Goal: Task Accomplishment & Management: Complete application form

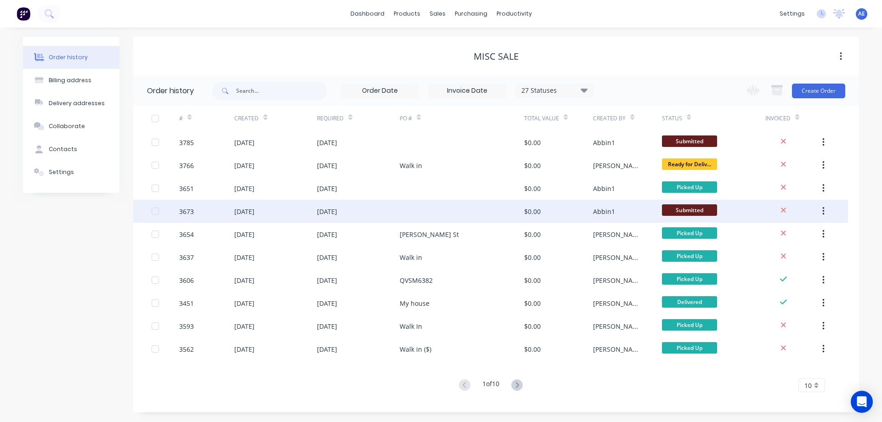
click at [270, 211] on div "[DATE]" at bounding box center [275, 211] width 83 height 23
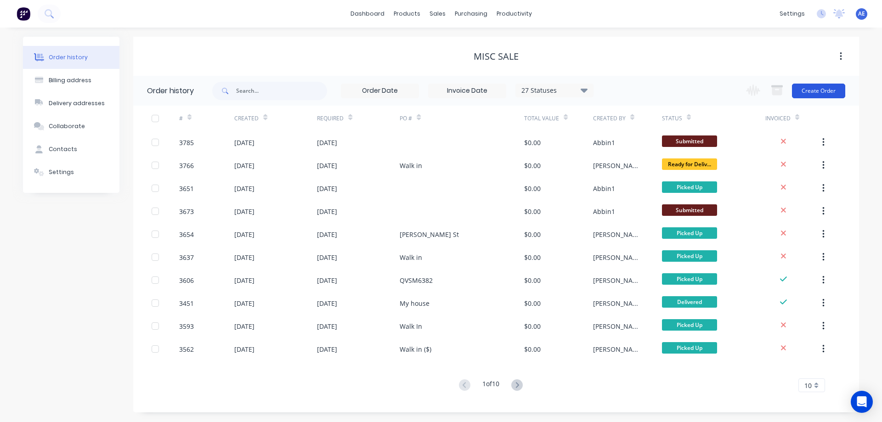
click at [812, 91] on button "Create Order" at bounding box center [818, 91] width 53 height 15
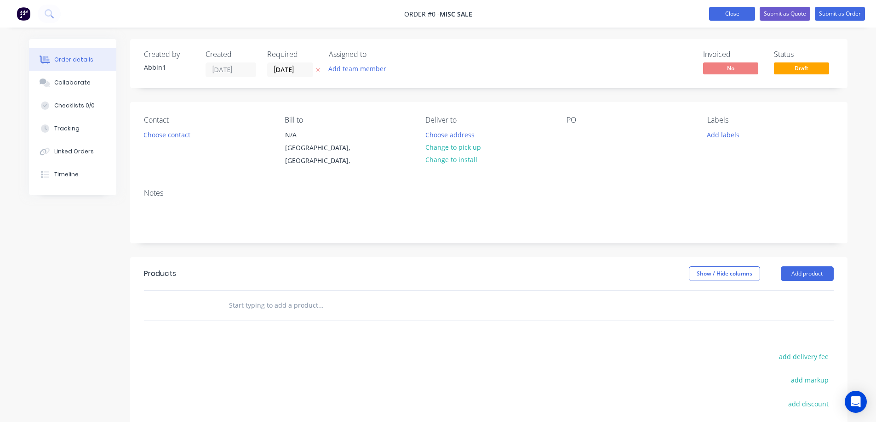
click at [737, 9] on button "Close" at bounding box center [732, 14] width 46 height 14
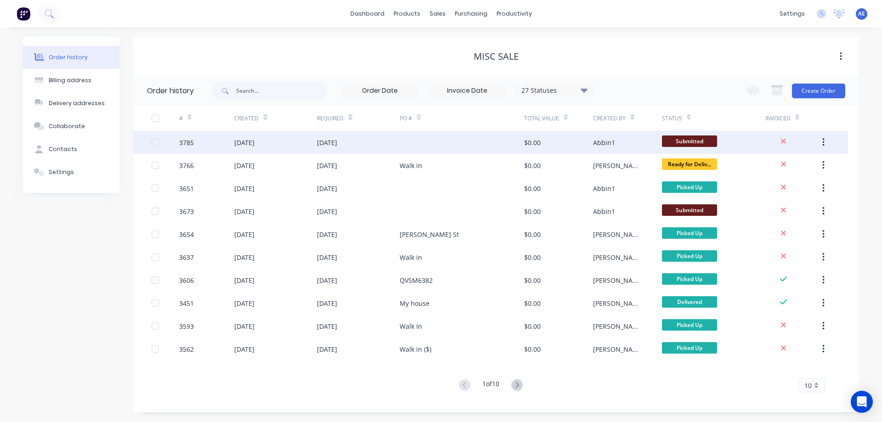
click at [255, 142] on div "[DATE]" at bounding box center [244, 143] width 20 height 10
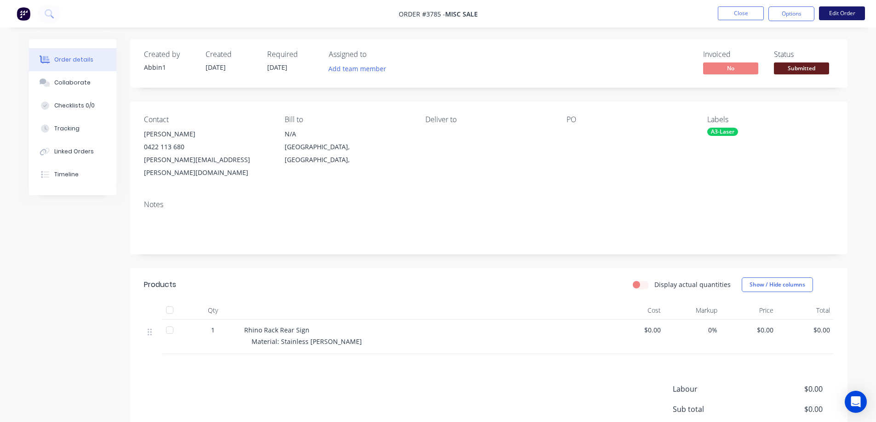
click at [831, 13] on button "Edit Order" at bounding box center [842, 13] width 46 height 14
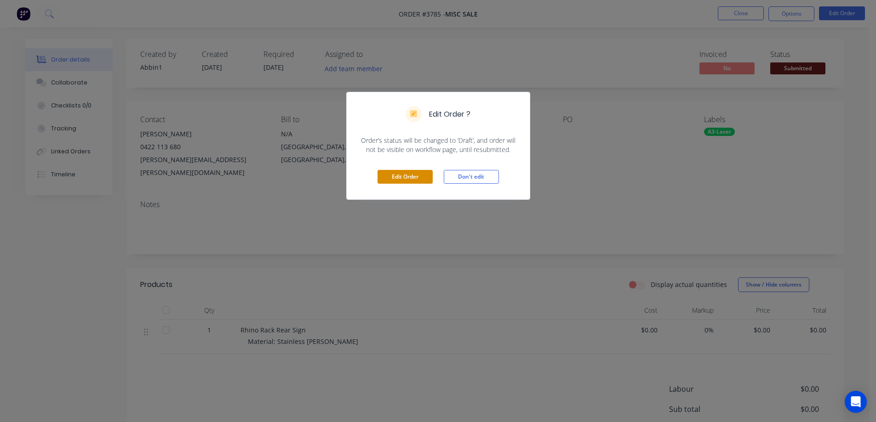
click at [403, 179] on button "Edit Order" at bounding box center [404, 177] width 55 height 14
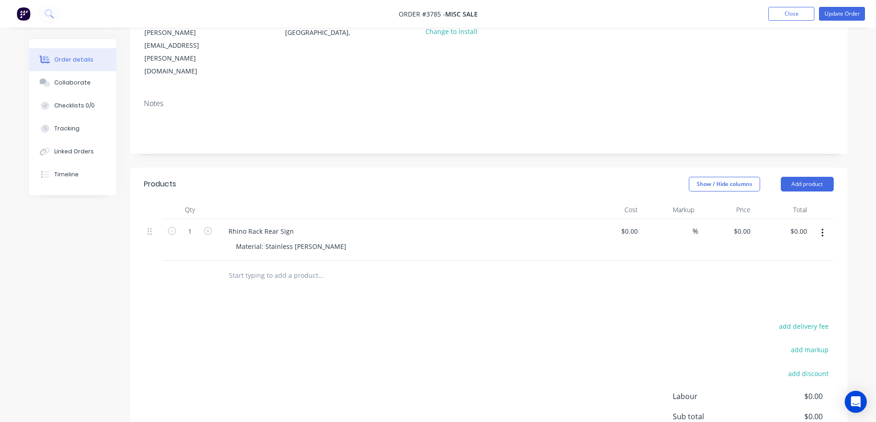
scroll to position [138, 0]
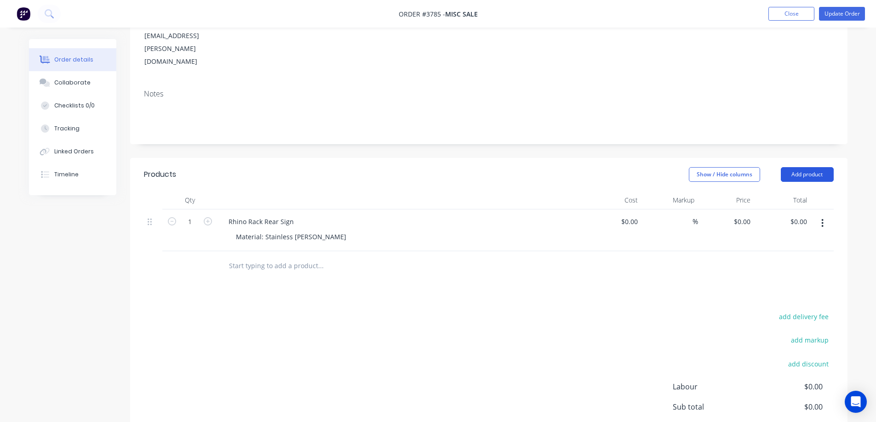
click at [811, 167] on button "Add product" at bounding box center [806, 174] width 53 height 15
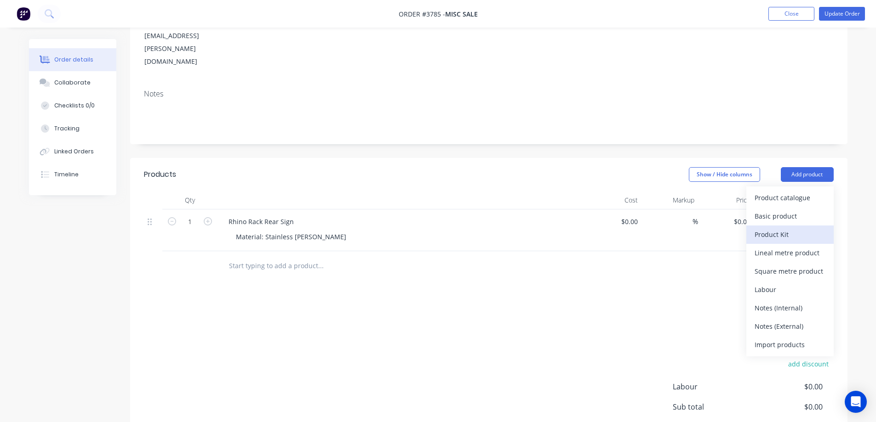
click at [775, 228] on div "Product Kit" at bounding box center [789, 234] width 71 height 13
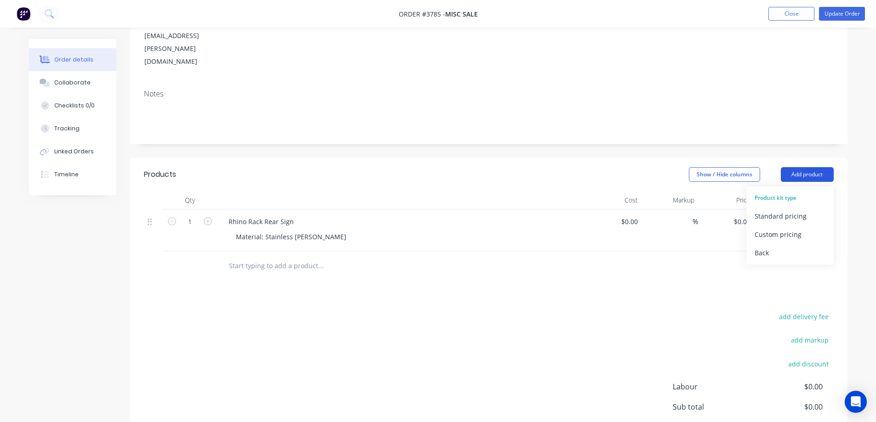
click at [802, 167] on button "Add product" at bounding box center [806, 174] width 53 height 15
click at [799, 167] on button "Add product" at bounding box center [806, 174] width 53 height 15
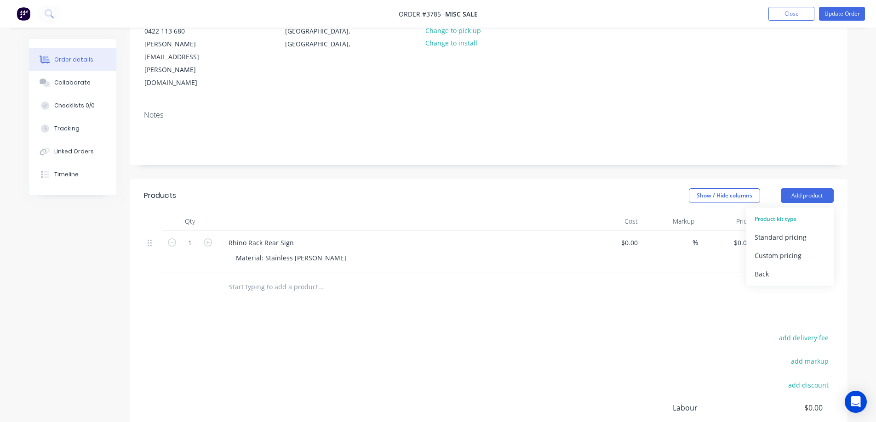
scroll to position [101, 0]
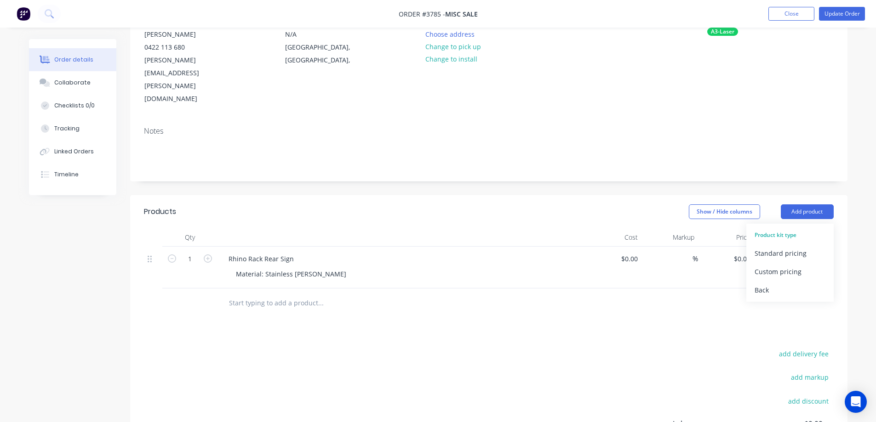
click at [723, 289] on div at bounding box center [488, 304] width 689 height 30
click at [800, 205] on button "Add product" at bounding box center [806, 212] width 53 height 15
click at [772, 284] on div "Back" at bounding box center [789, 290] width 71 height 13
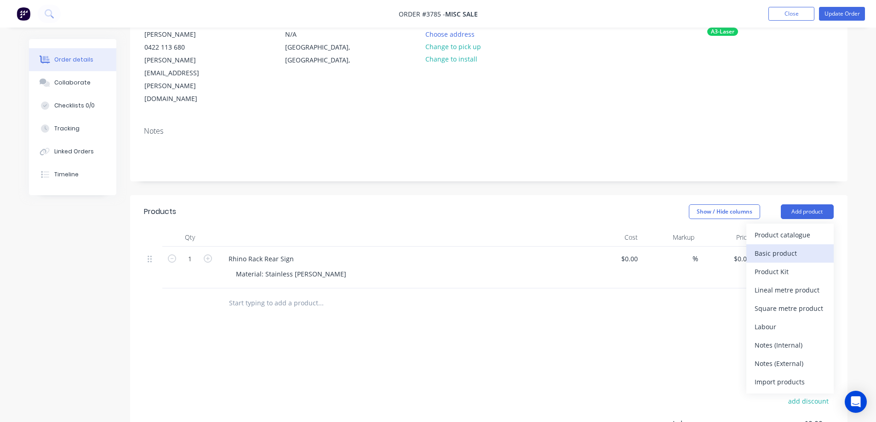
click at [780, 247] on div "Basic product" at bounding box center [789, 253] width 71 height 13
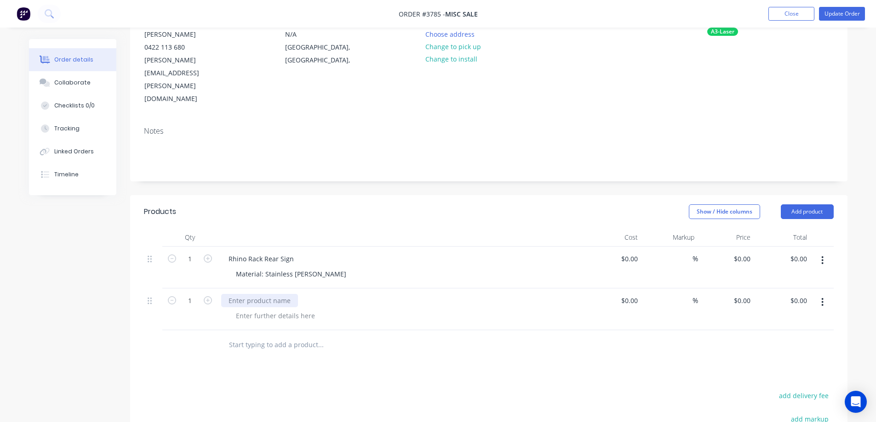
click at [239, 294] on div at bounding box center [259, 300] width 77 height 13
click at [254, 309] on div at bounding box center [275, 315] width 94 height 13
click at [310, 330] on div at bounding box center [382, 345] width 331 height 30
click at [842, 15] on button "Update Order" at bounding box center [842, 14] width 46 height 14
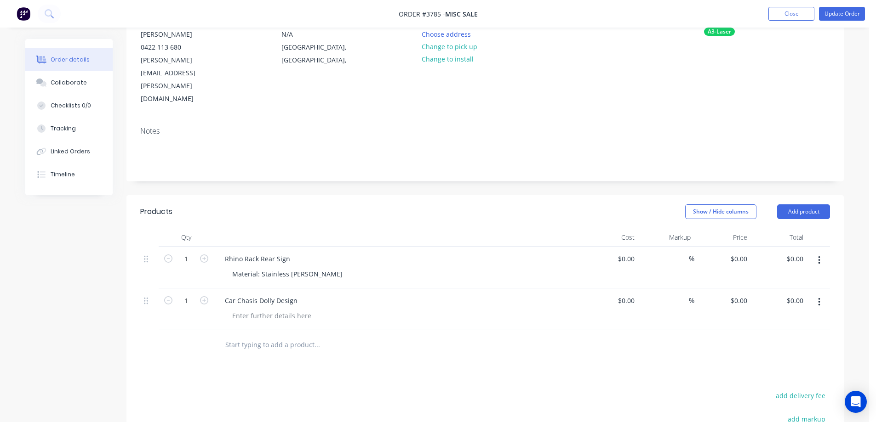
scroll to position [0, 0]
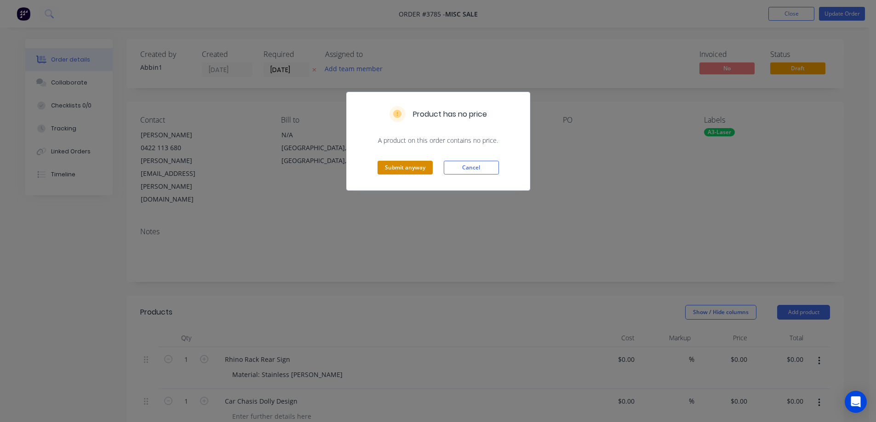
click at [415, 168] on button "Submit anyway" at bounding box center [404, 168] width 55 height 14
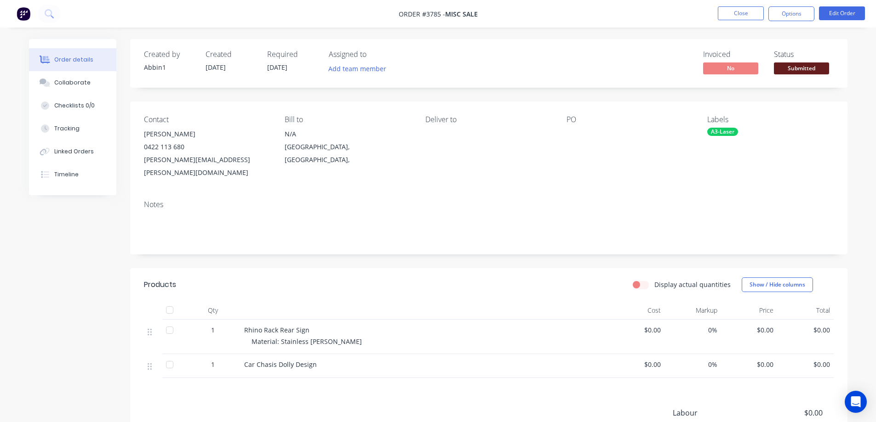
click at [722, 132] on div "A3-Laser" at bounding box center [722, 132] width 31 height 8
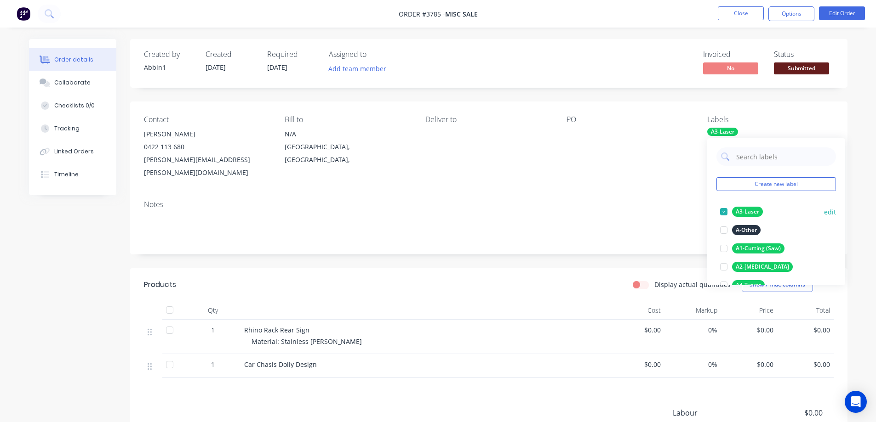
scroll to position [92, 0]
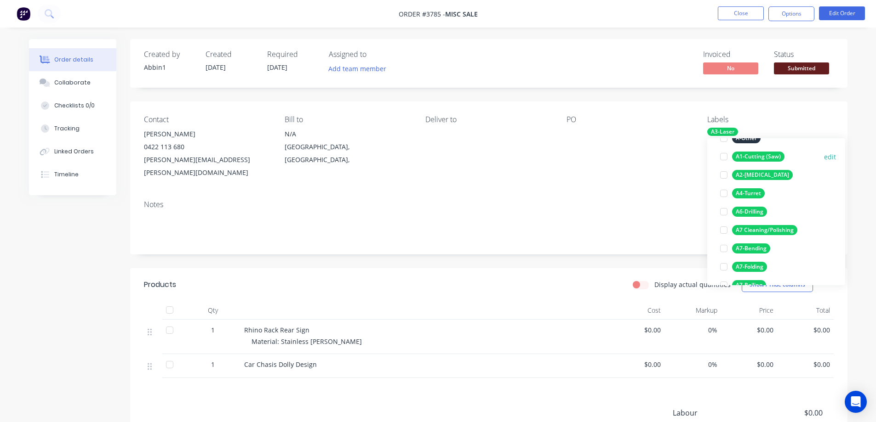
click at [723, 155] on div at bounding box center [723, 157] width 18 height 18
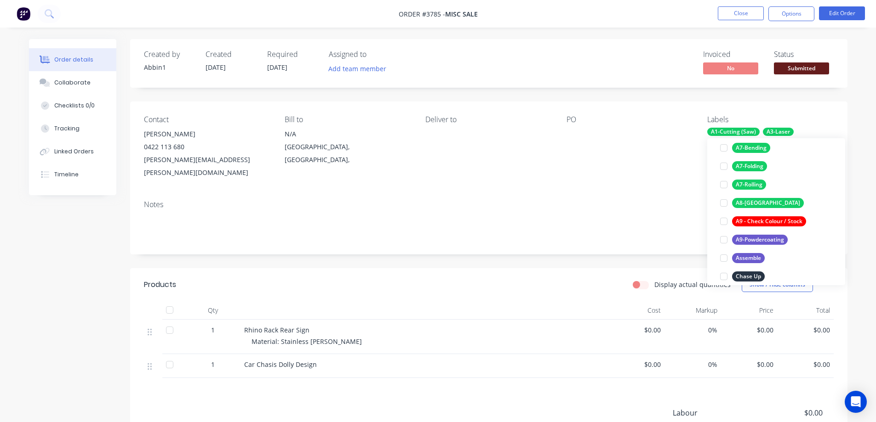
scroll to position [193, 0]
click at [725, 202] on div at bounding box center [723, 202] width 18 height 18
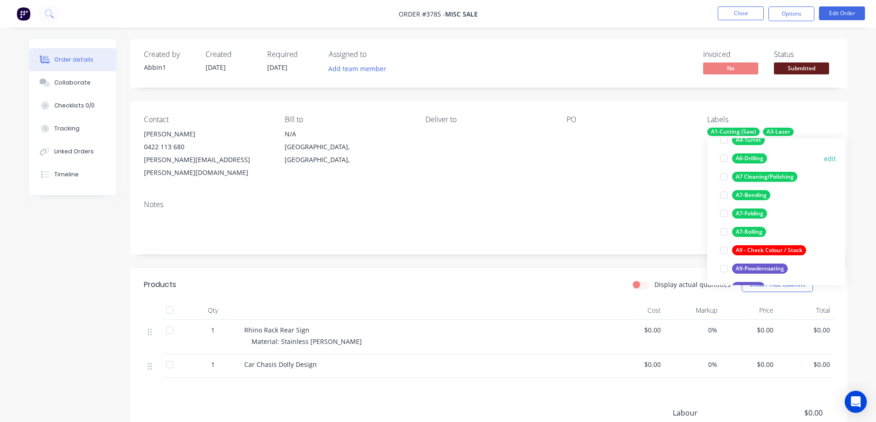
scroll to position [184, 0]
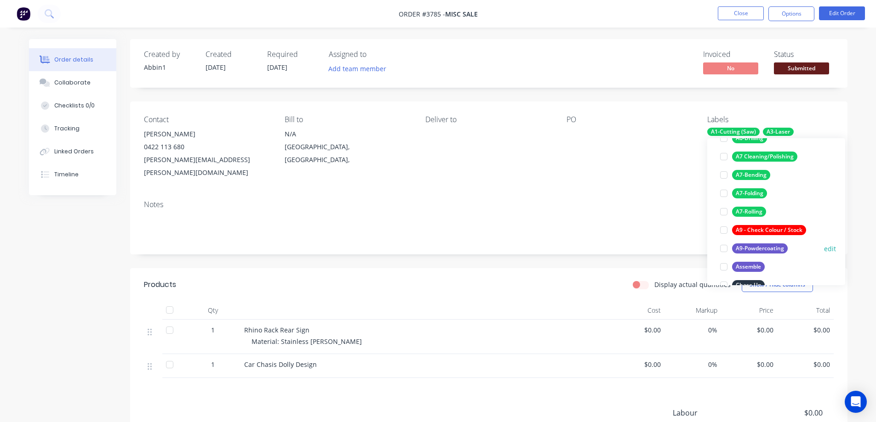
click at [727, 246] on div at bounding box center [723, 248] width 18 height 18
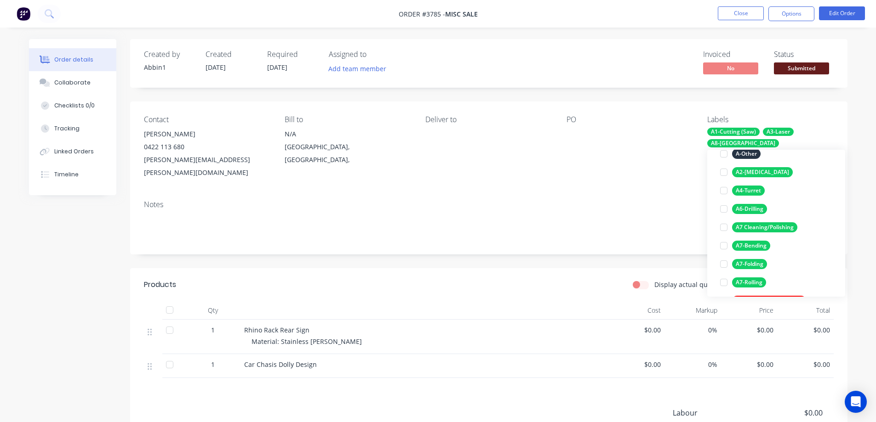
scroll to position [156, 0]
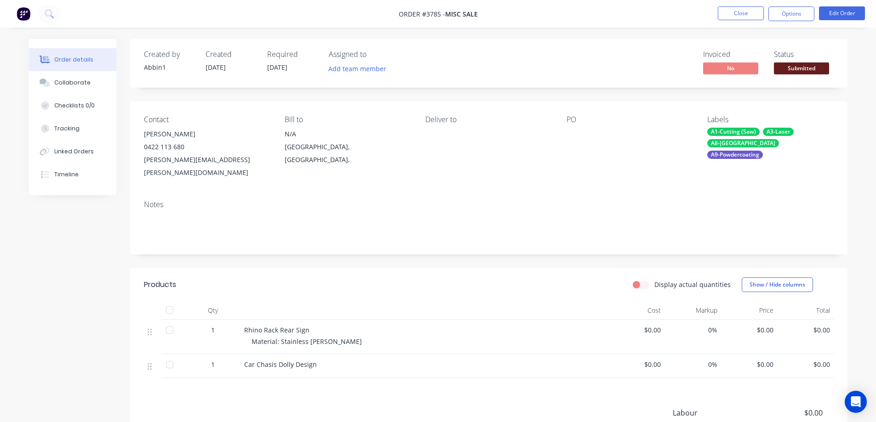
click at [539, 173] on div "Contact [PERSON_NAME] [PHONE_NUMBER] [PERSON_NAME][EMAIL_ADDRESS][PERSON_NAME][…" at bounding box center [488, 147] width 717 height 91
click at [834, 13] on button "Edit Order" at bounding box center [842, 13] width 46 height 14
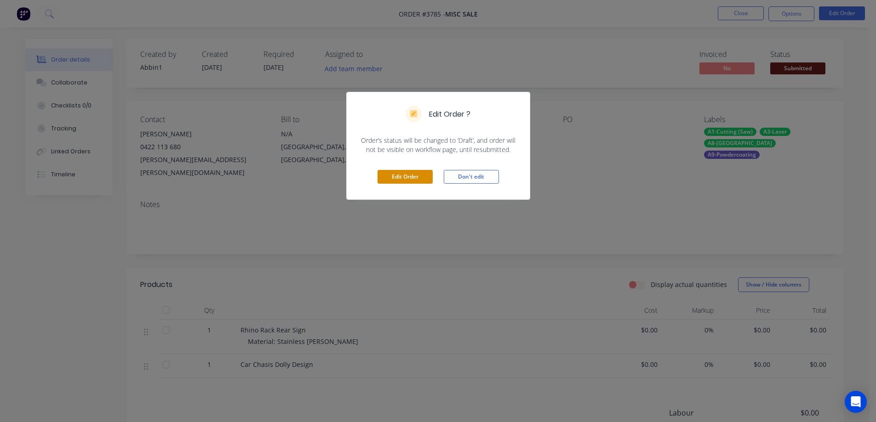
click at [424, 175] on button "Edit Order" at bounding box center [404, 177] width 55 height 14
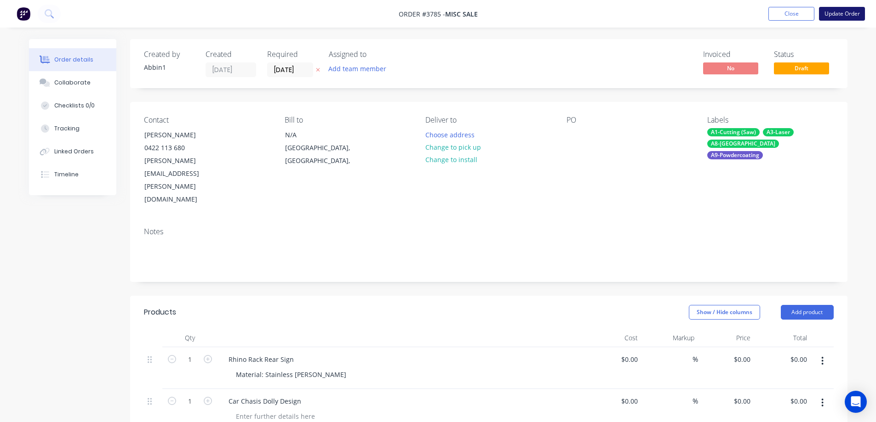
click at [831, 11] on button "Update Order" at bounding box center [842, 14] width 46 height 14
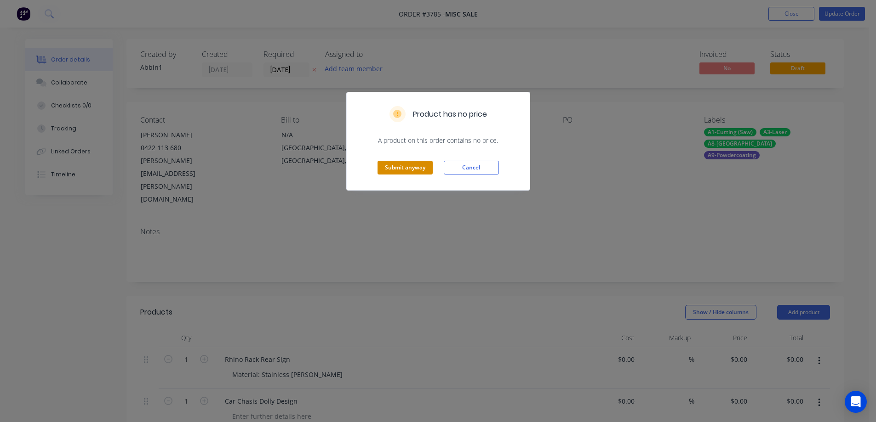
click at [413, 170] on button "Submit anyway" at bounding box center [404, 168] width 55 height 14
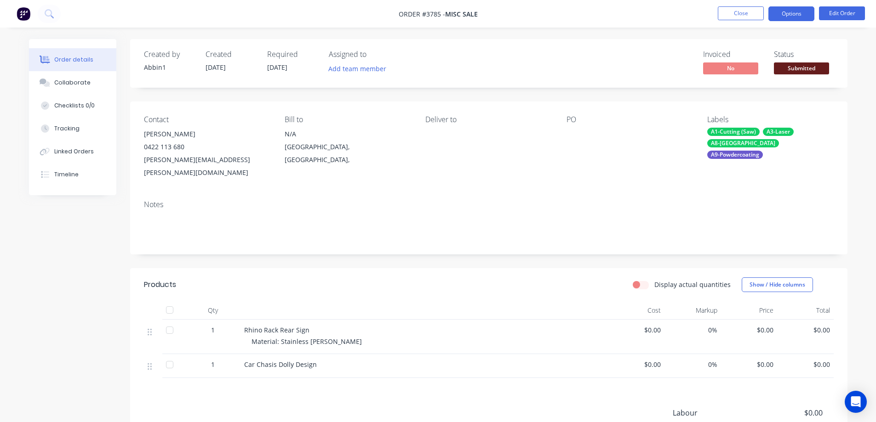
click at [799, 14] on button "Options" at bounding box center [791, 13] width 46 height 15
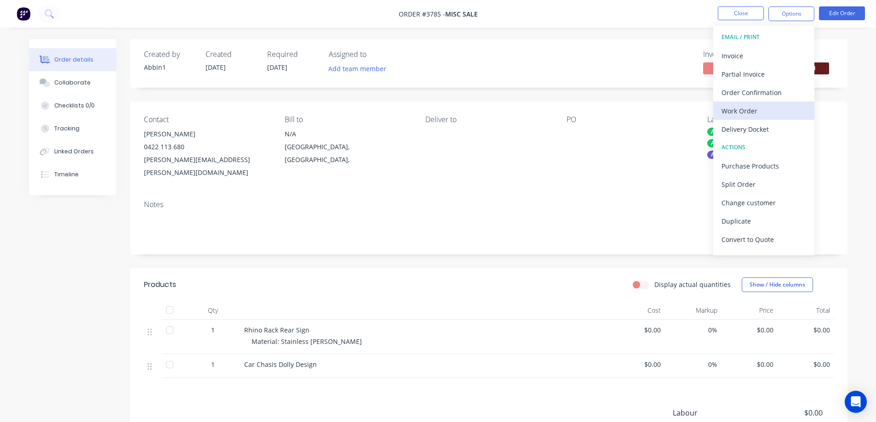
click at [752, 114] on div "Work Order" at bounding box center [763, 110] width 85 height 13
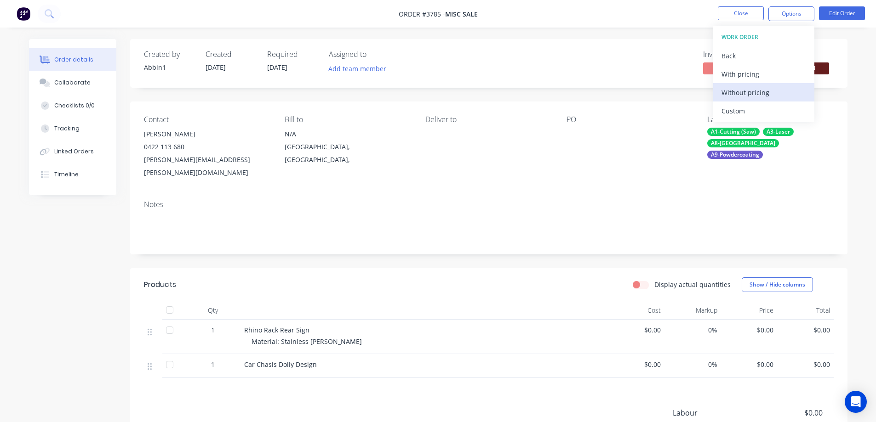
click at [760, 95] on div "Without pricing" at bounding box center [763, 92] width 85 height 13
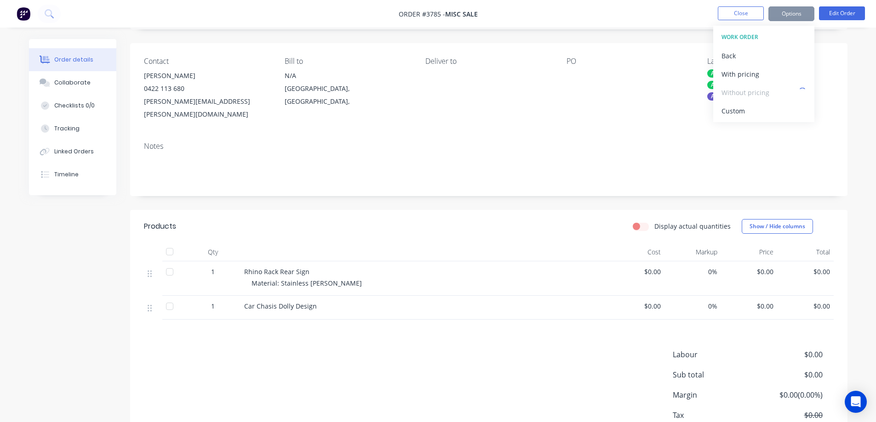
scroll to position [0, 0]
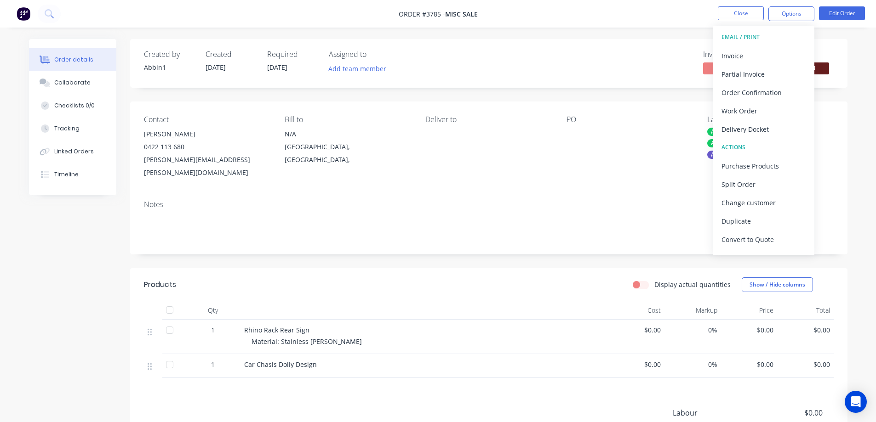
click at [583, 164] on div "PO" at bounding box center [629, 147] width 126 height 64
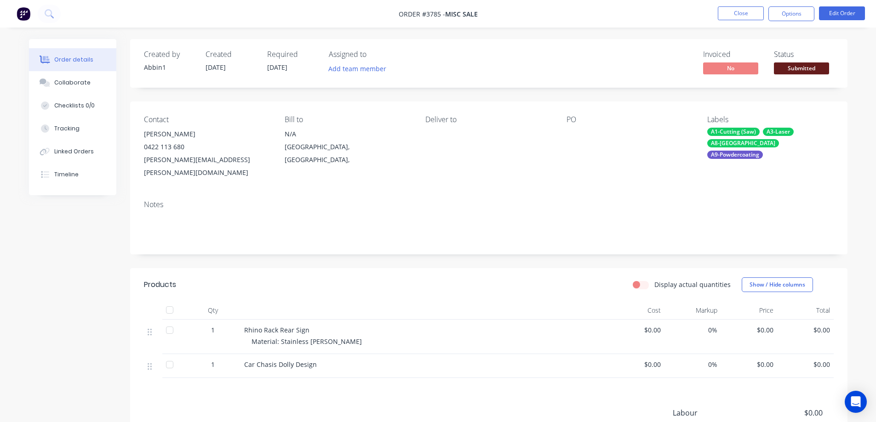
click at [857, 142] on div "Order details Collaborate Checklists 0/0 Tracking Linked Orders Timeline Order …" at bounding box center [438, 271] width 876 height 542
click at [412, 193] on div "Notes" at bounding box center [488, 224] width 717 height 62
click at [833, 16] on button "Edit Order" at bounding box center [842, 13] width 46 height 14
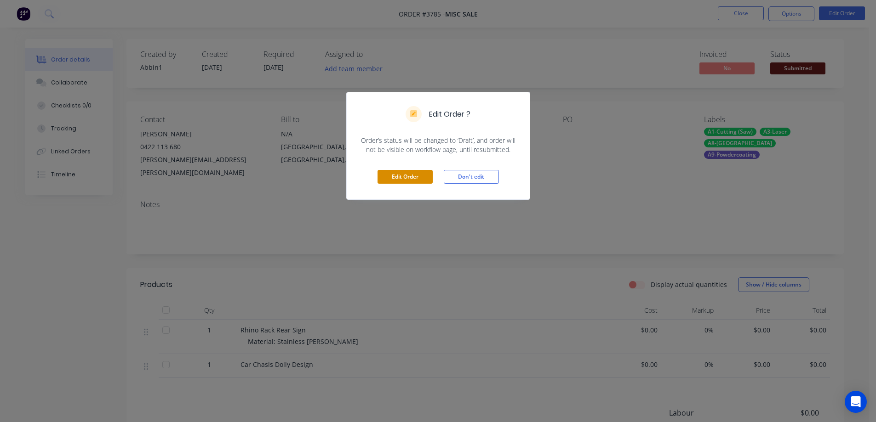
click at [406, 175] on button "Edit Order" at bounding box center [404, 177] width 55 height 14
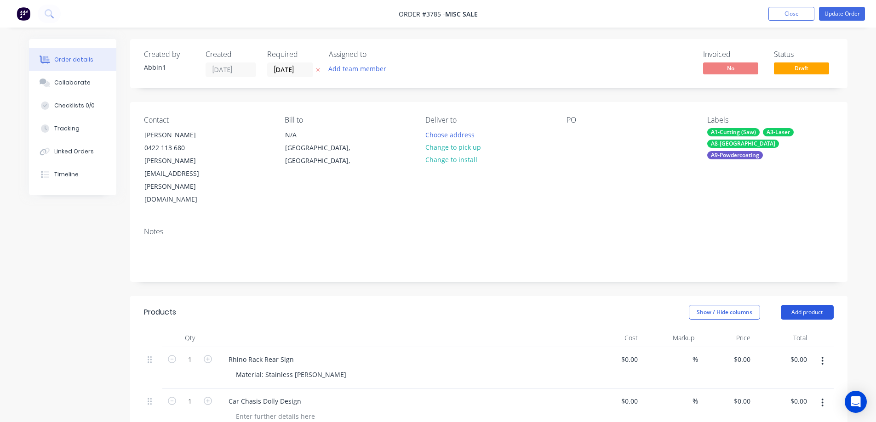
click at [817, 305] on button "Add product" at bounding box center [806, 312] width 53 height 15
click at [788, 347] on div "Basic product" at bounding box center [789, 353] width 71 height 13
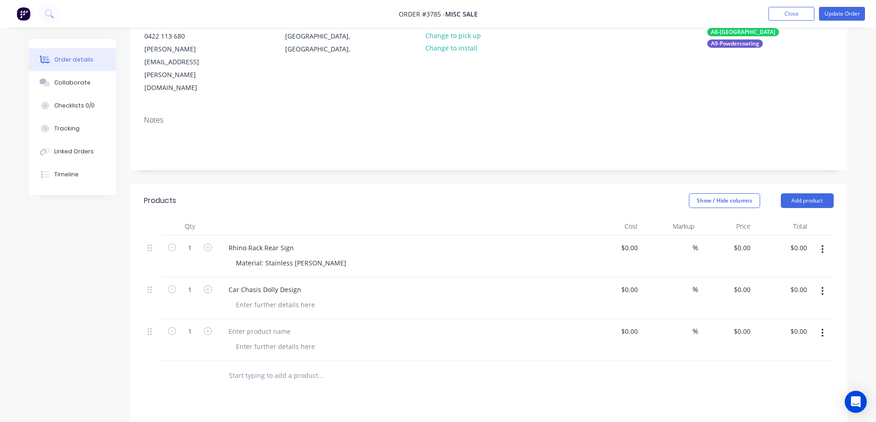
scroll to position [138, 0]
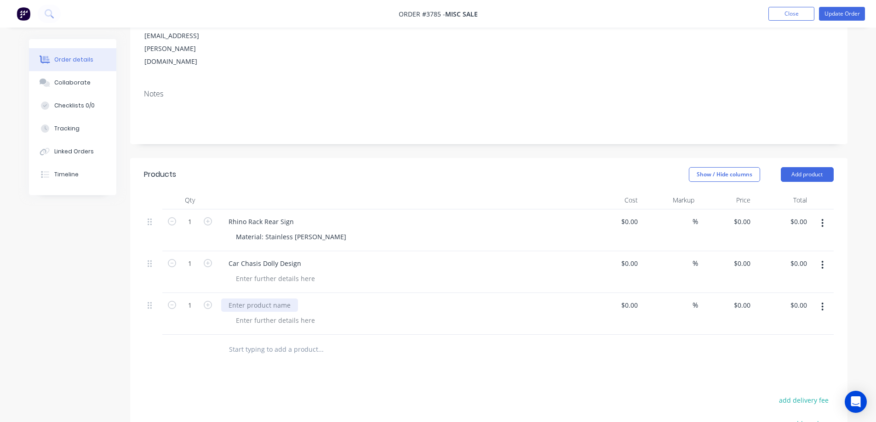
click at [242, 299] on div at bounding box center [259, 305] width 77 height 13
click at [245, 314] on div at bounding box center [275, 320] width 94 height 13
drag, startPoint x: 236, startPoint y: 282, endPoint x: 278, endPoint y: 284, distance: 41.4
click at [236, 314] on div "TBC" at bounding box center [241, 320] width 27 height 13
click at [395, 335] on div "Products Show / Hide columns Add product Qty Cost Markup Price Total 1 Rhino Ra…" at bounding box center [488, 371] width 717 height 427
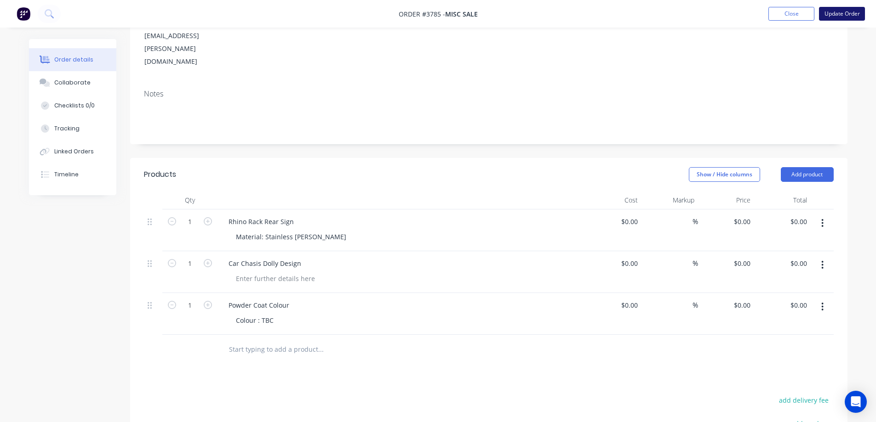
click at [838, 17] on button "Update Order" at bounding box center [842, 14] width 46 height 14
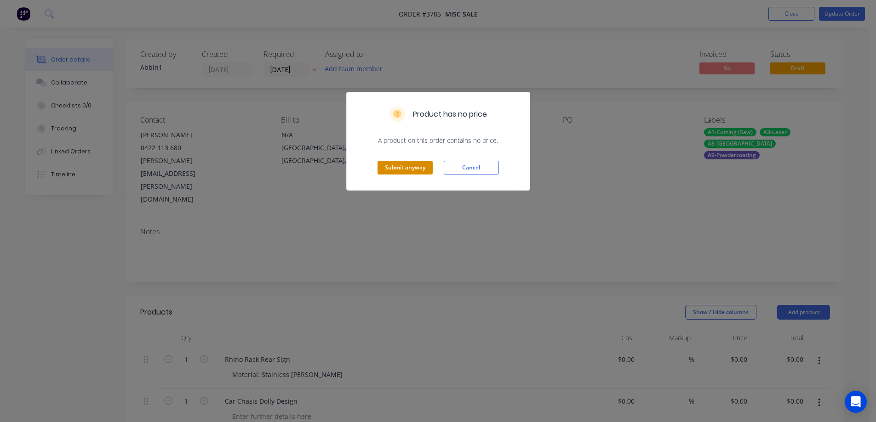
click at [409, 165] on button "Submit anyway" at bounding box center [404, 168] width 55 height 14
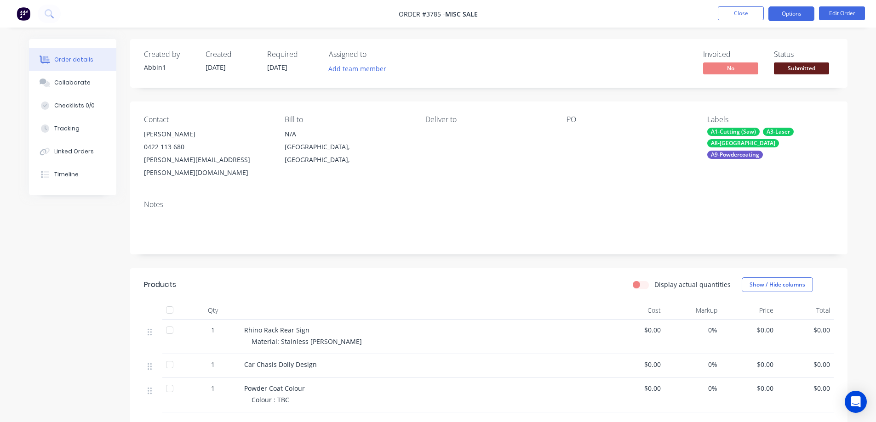
click at [798, 13] on button "Options" at bounding box center [791, 13] width 46 height 15
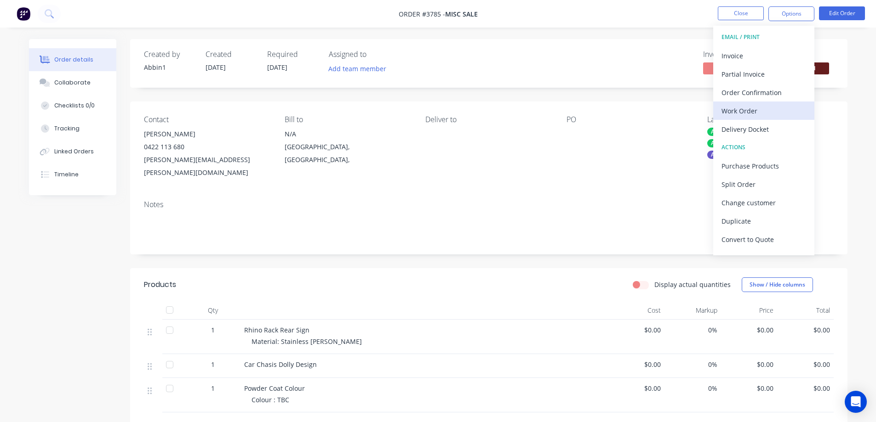
click at [741, 111] on div "Work Order" at bounding box center [763, 110] width 85 height 13
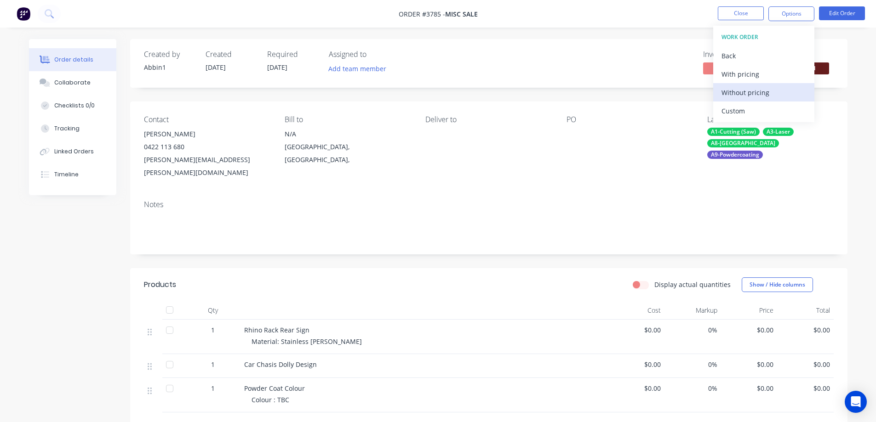
click at [750, 92] on div "Without pricing" at bounding box center [763, 92] width 85 height 13
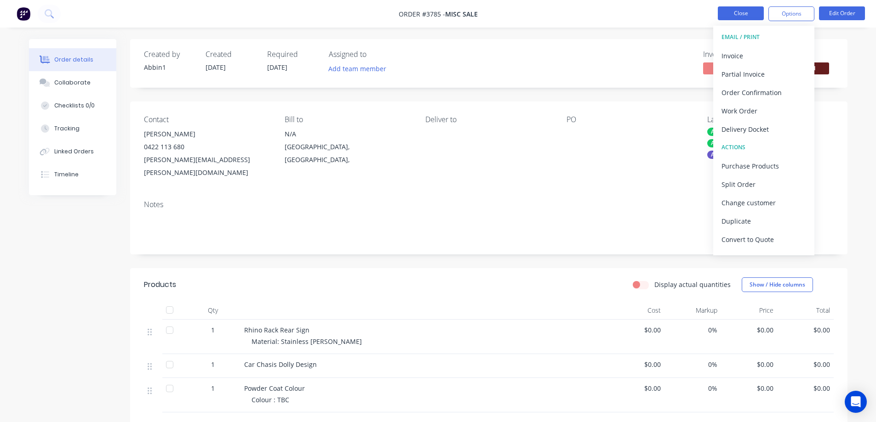
click at [748, 11] on button "Close" at bounding box center [740, 13] width 46 height 14
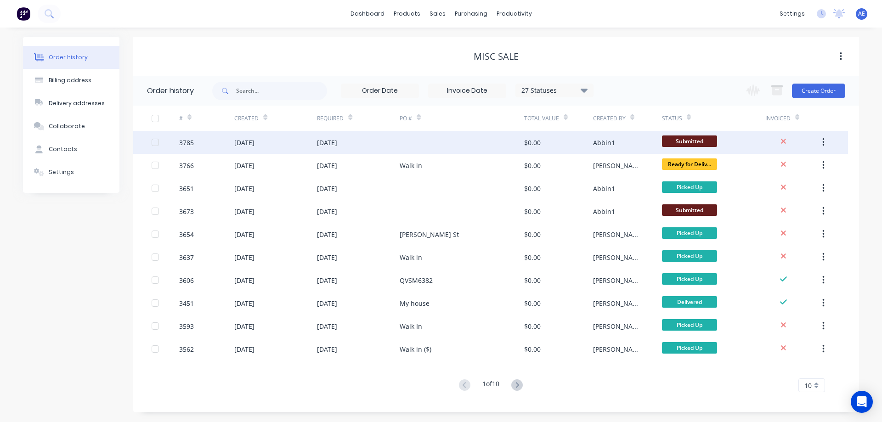
click at [255, 145] on div "[DATE]" at bounding box center [244, 143] width 20 height 10
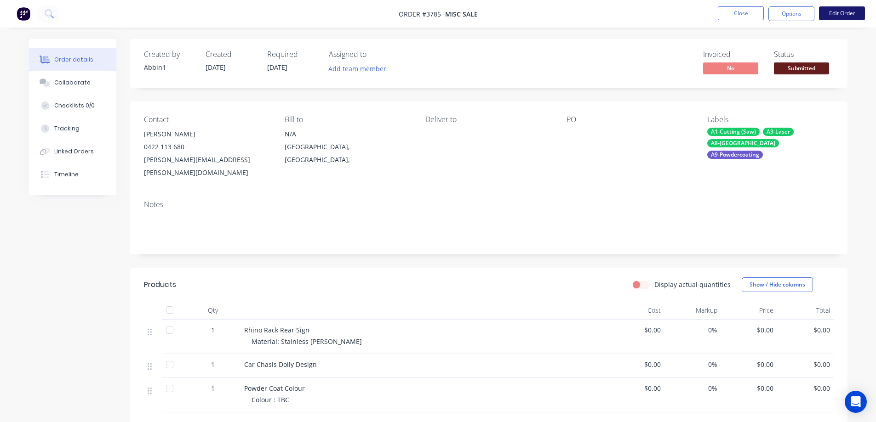
click at [832, 17] on button "Edit Order" at bounding box center [842, 13] width 46 height 14
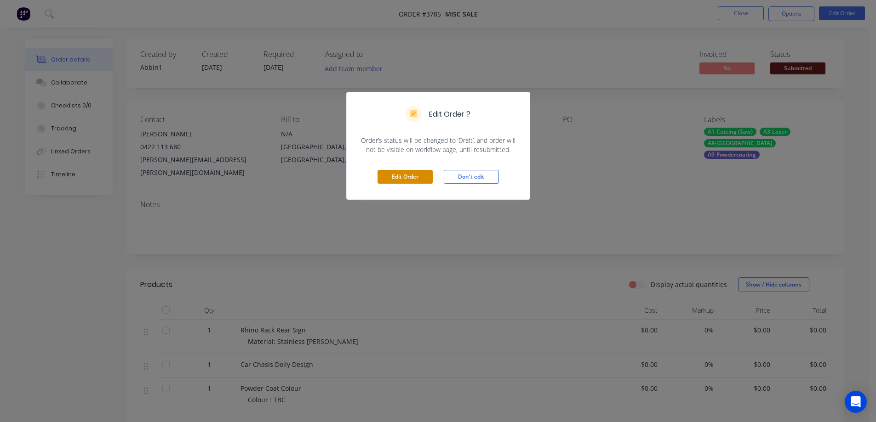
click at [406, 178] on button "Edit Order" at bounding box center [404, 177] width 55 height 14
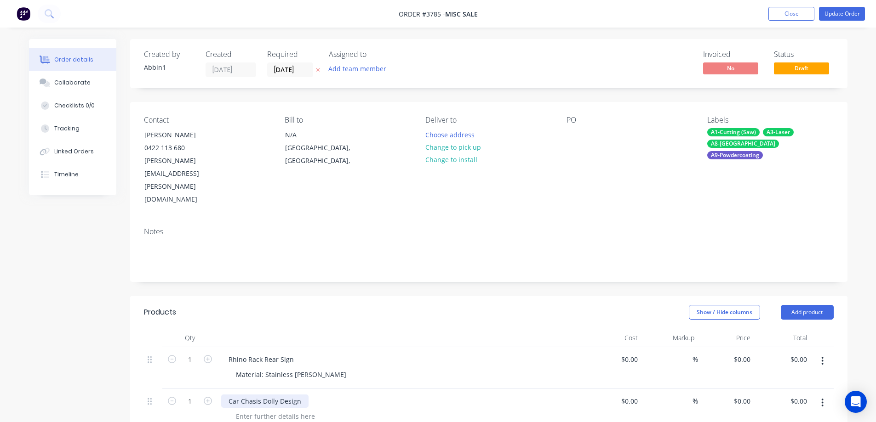
click at [302, 395] on div "Car Chasis Dolly Design" at bounding box center [264, 401] width 87 height 13
click at [389, 395] on div "Car Chasis Dolly Design Material: Mild Steel" at bounding box center [401, 406] width 360 height 23
click at [834, 11] on button "Update Order" at bounding box center [842, 14] width 46 height 14
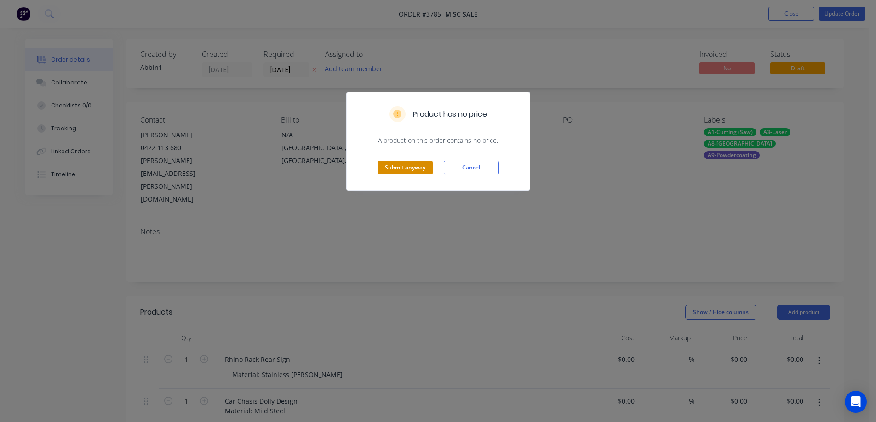
click at [418, 171] on button "Submit anyway" at bounding box center [404, 168] width 55 height 14
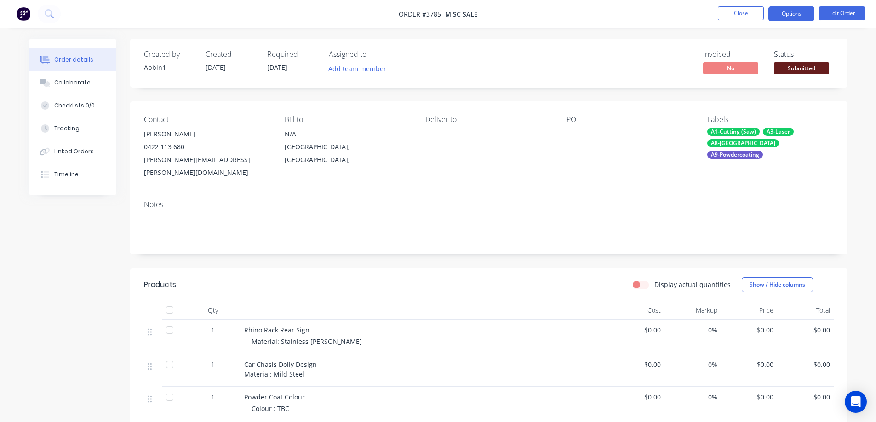
click at [795, 12] on button "Options" at bounding box center [791, 13] width 46 height 15
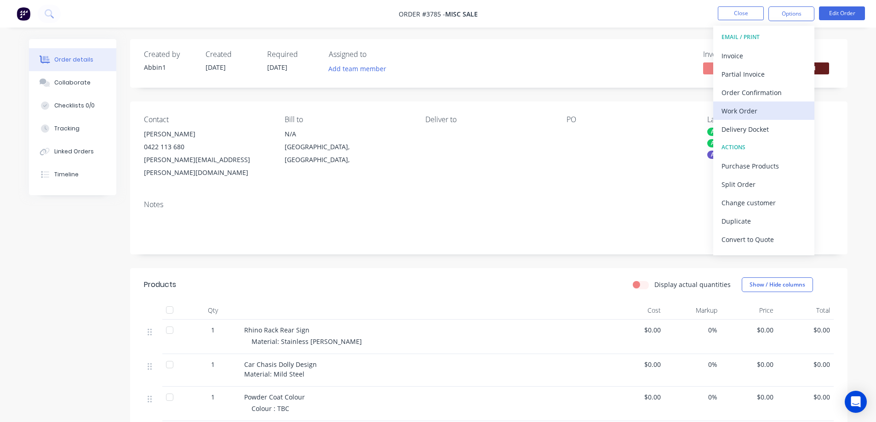
click at [751, 105] on div "Work Order" at bounding box center [763, 110] width 85 height 13
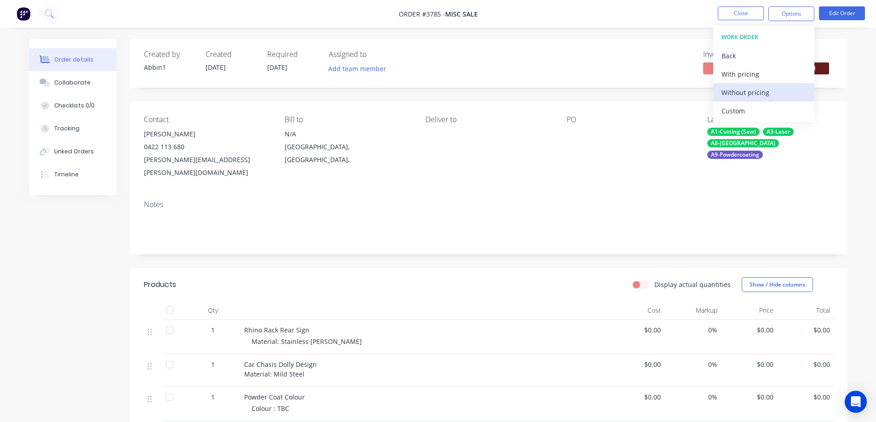
click at [754, 89] on div "Without pricing" at bounding box center [763, 92] width 85 height 13
